Goal: Task Accomplishment & Management: Manage account settings

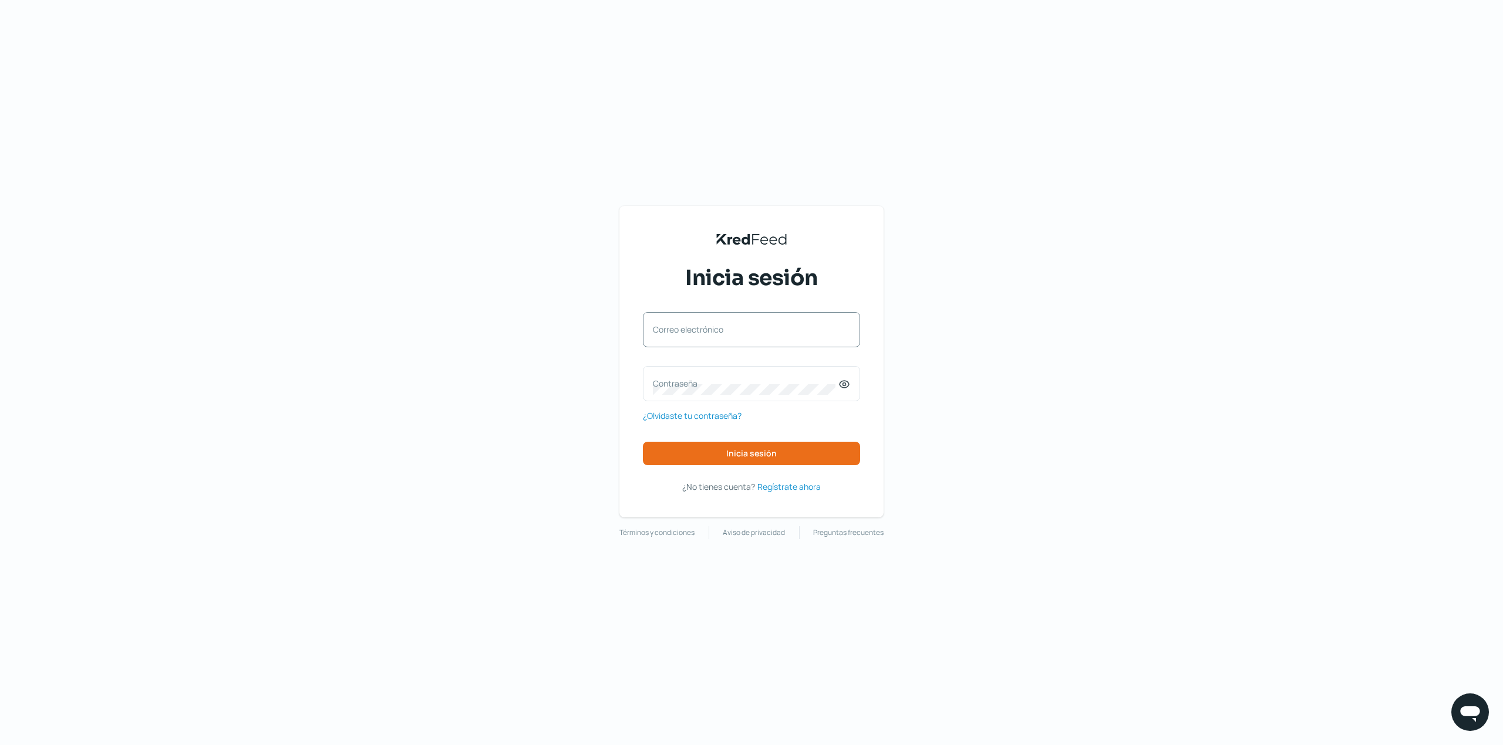
click at [731, 329] on label "Correo electrónico" at bounding box center [745, 329] width 185 height 11
click at [731, 330] on input "Correo electrónico" at bounding box center [751, 335] width 197 height 11
type input "[EMAIL_ADDRESS][DOMAIN_NAME]"
click at [720, 396] on div "Contraseña" at bounding box center [751, 383] width 217 height 35
click at [755, 447] on button "Inicia sesión" at bounding box center [751, 453] width 217 height 23
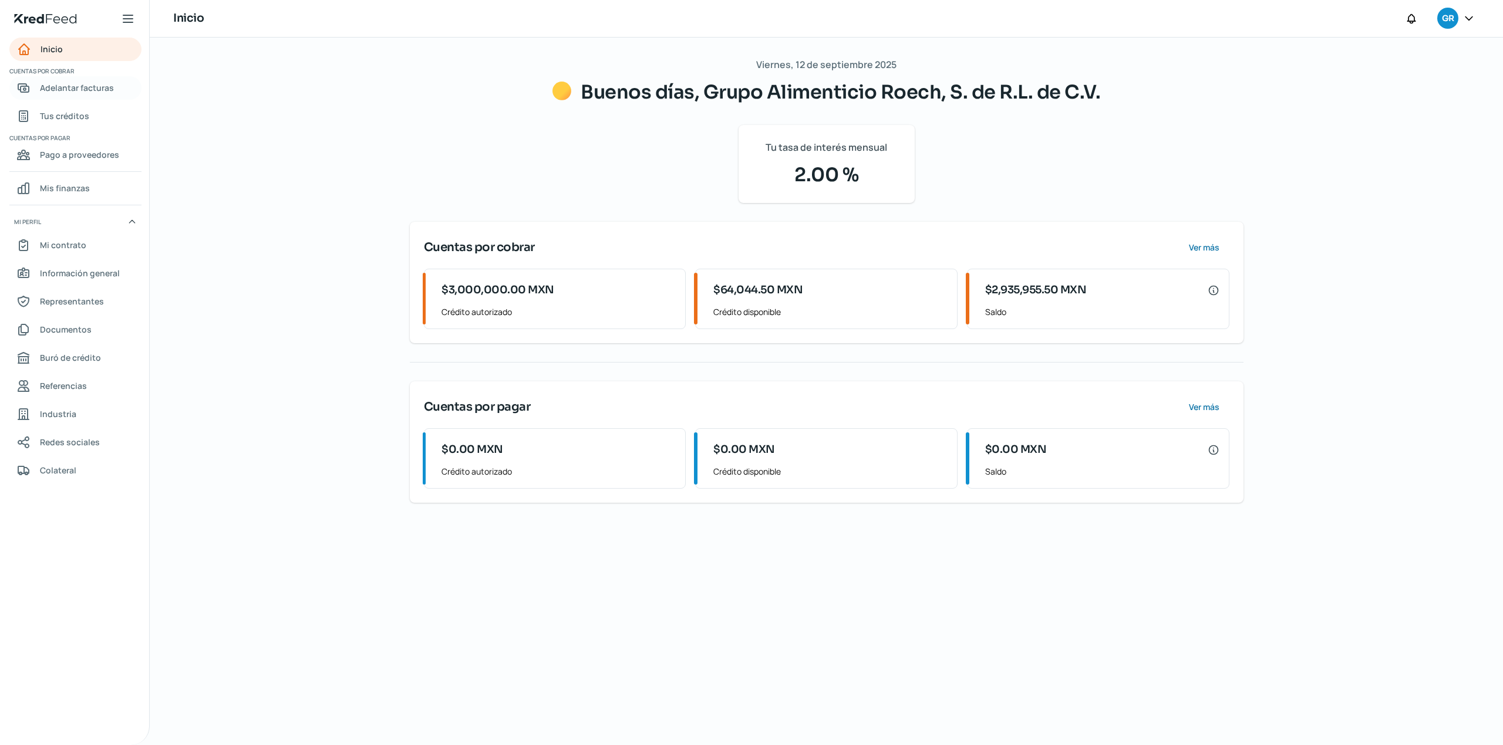
click at [106, 88] on span "Adelantar facturas" at bounding box center [77, 87] width 74 height 15
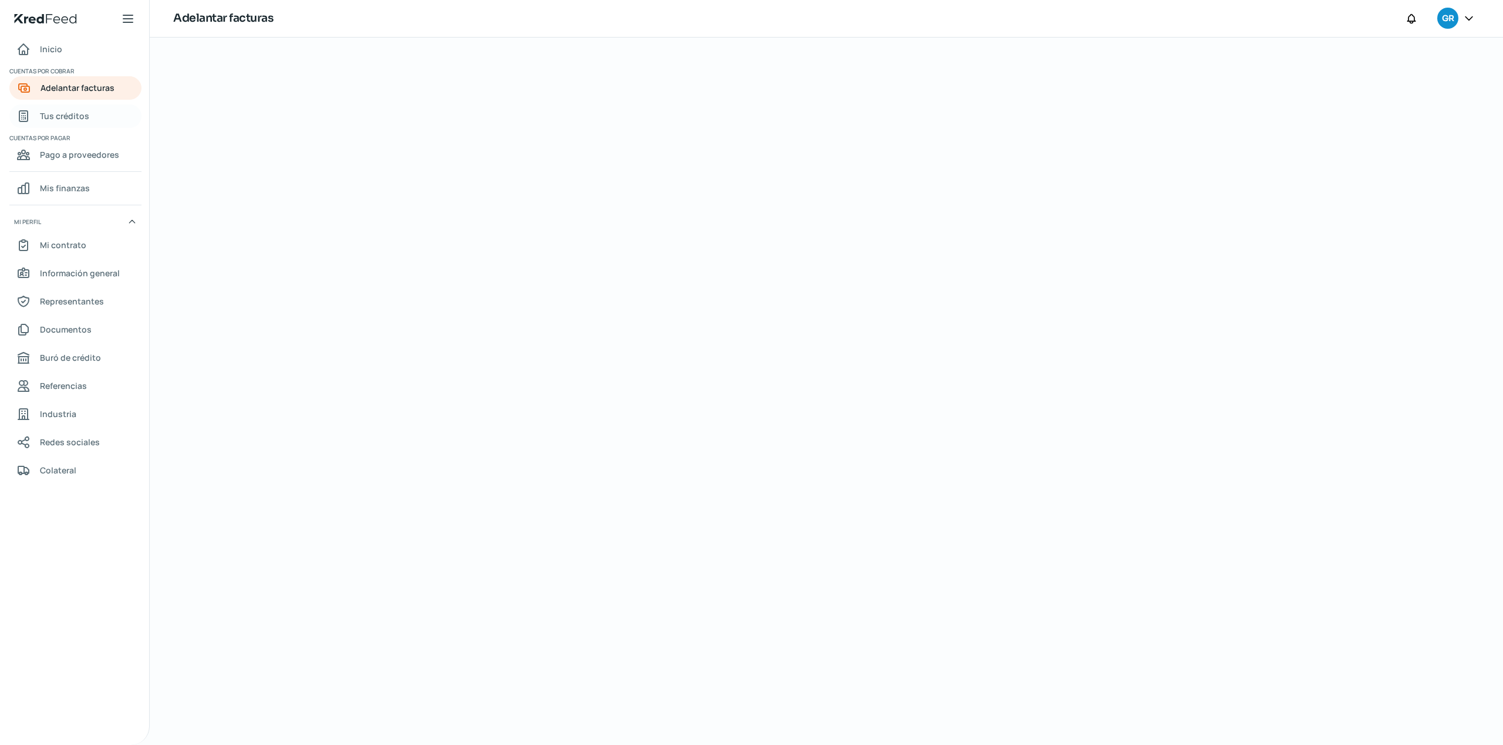
click at [88, 116] on link "Tus créditos" at bounding box center [75, 115] width 132 height 23
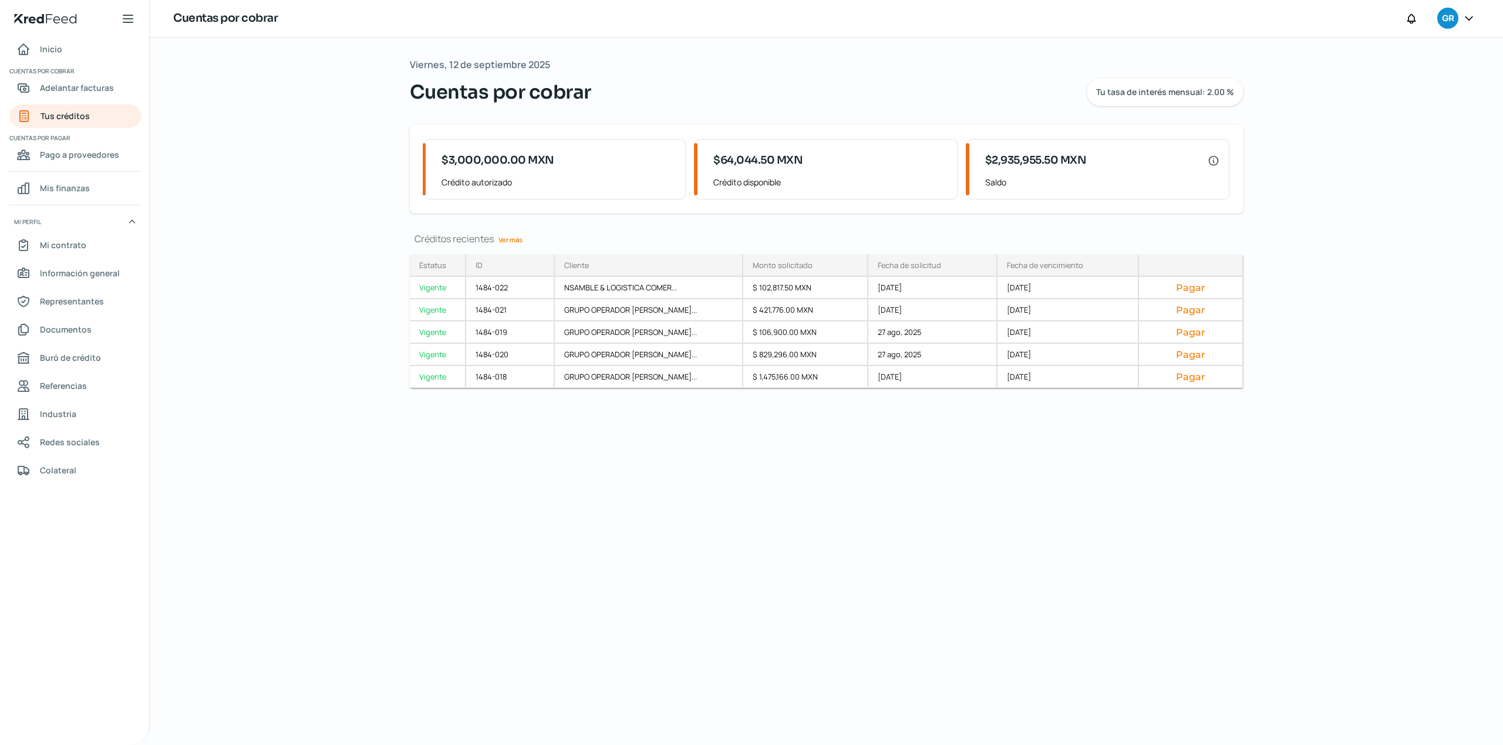
click at [923, 593] on div "[DATE] Cuentas por cobrar Tu tasa de interés mensual: 2.00 % $3,000,000.00 MXN …" at bounding box center [826, 392] width 880 height 708
click at [858, 578] on div "[DATE] Cuentas por cobrar Tu tasa de interés mensual: 2.00 % $3,000,000.00 MXN …" at bounding box center [826, 392] width 880 height 708
click at [1462, 19] on div at bounding box center [1468, 19] width 21 height 22
click at [1470, 19] on icon at bounding box center [1469, 18] width 12 height 12
click at [1363, 160] on span "Cerrar sesión" at bounding box center [1367, 158] width 53 height 15
